Goal: Download file/media

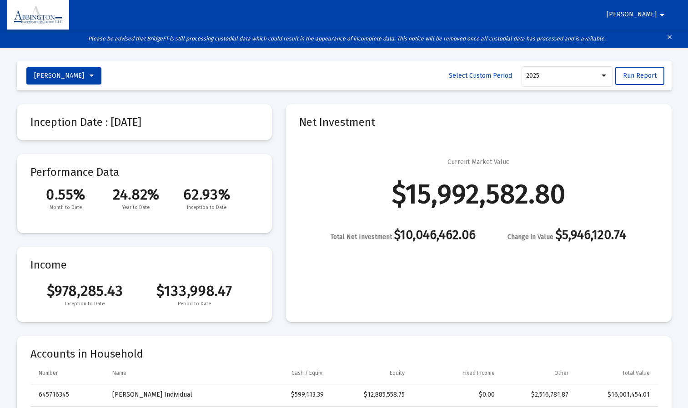
select select "View all"
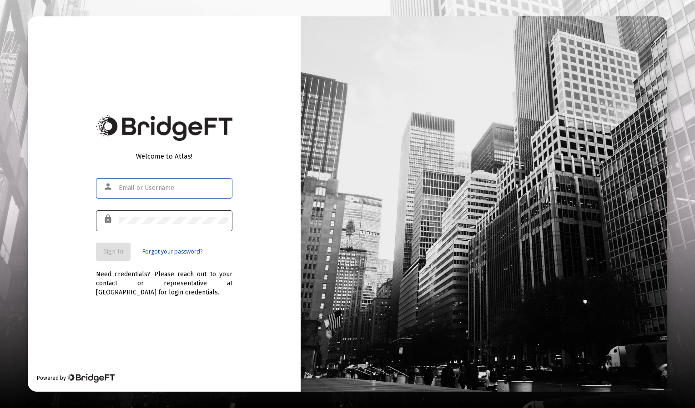
type input "[EMAIL_ADDRESS][DOMAIN_NAME]"
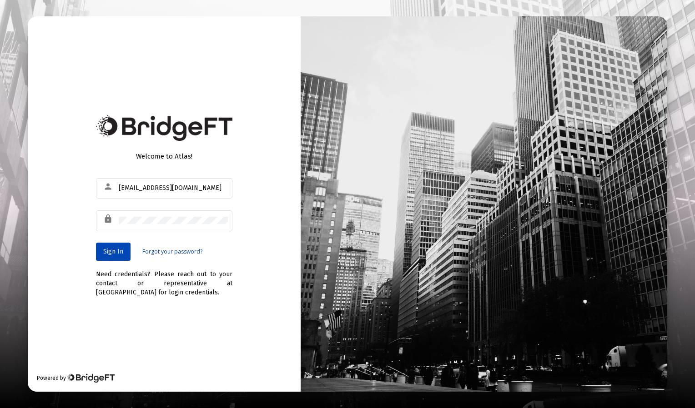
click at [114, 248] on span "Sign In" at bounding box center [113, 252] width 20 height 8
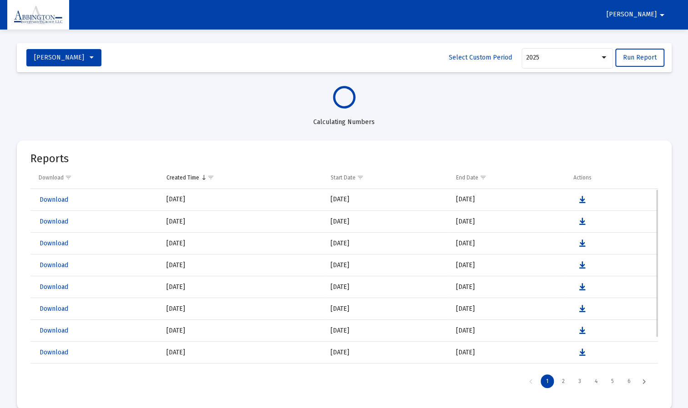
click at [114, 248] on div "Download" at bounding box center [96, 243] width 115 height 13
select select "View all"
